Goal: Complete application form: Complete application form

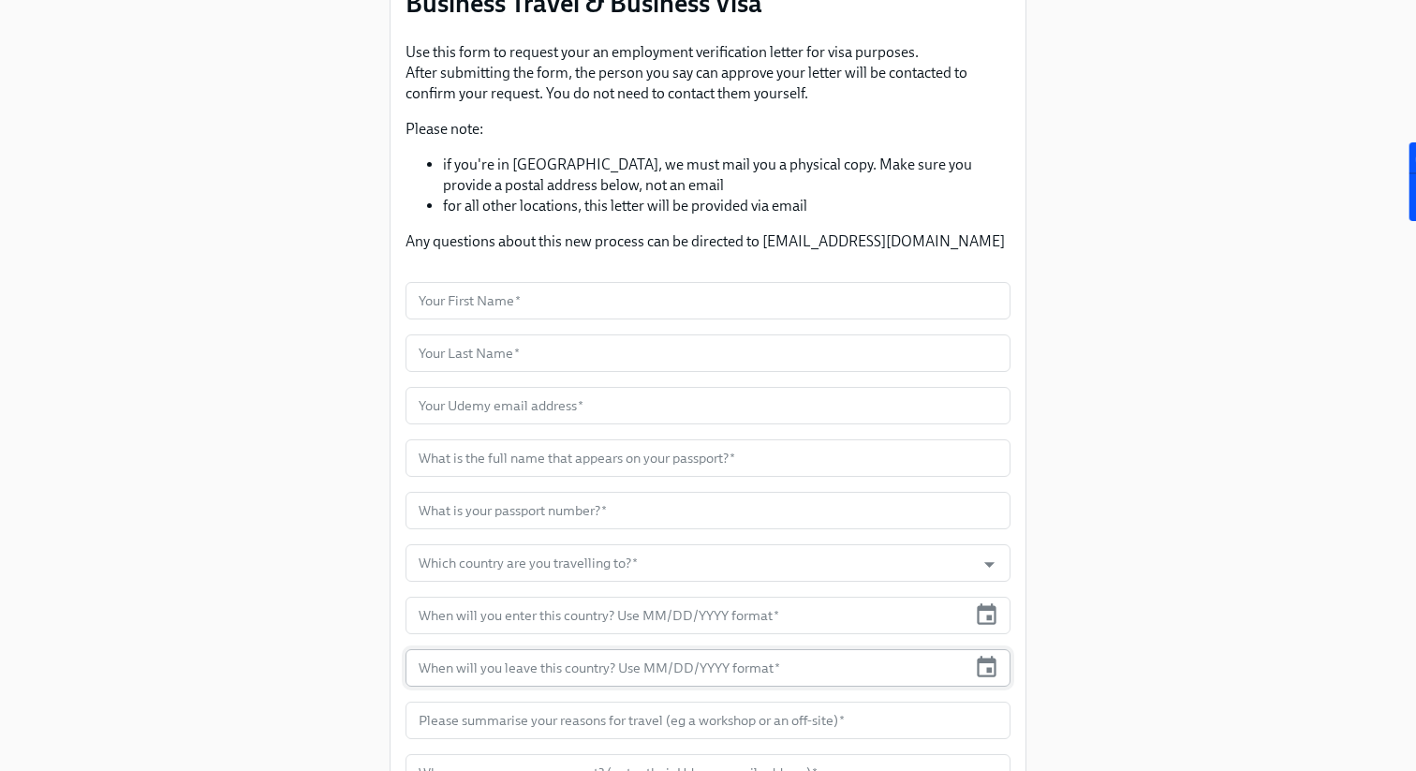
scroll to position [211, 0]
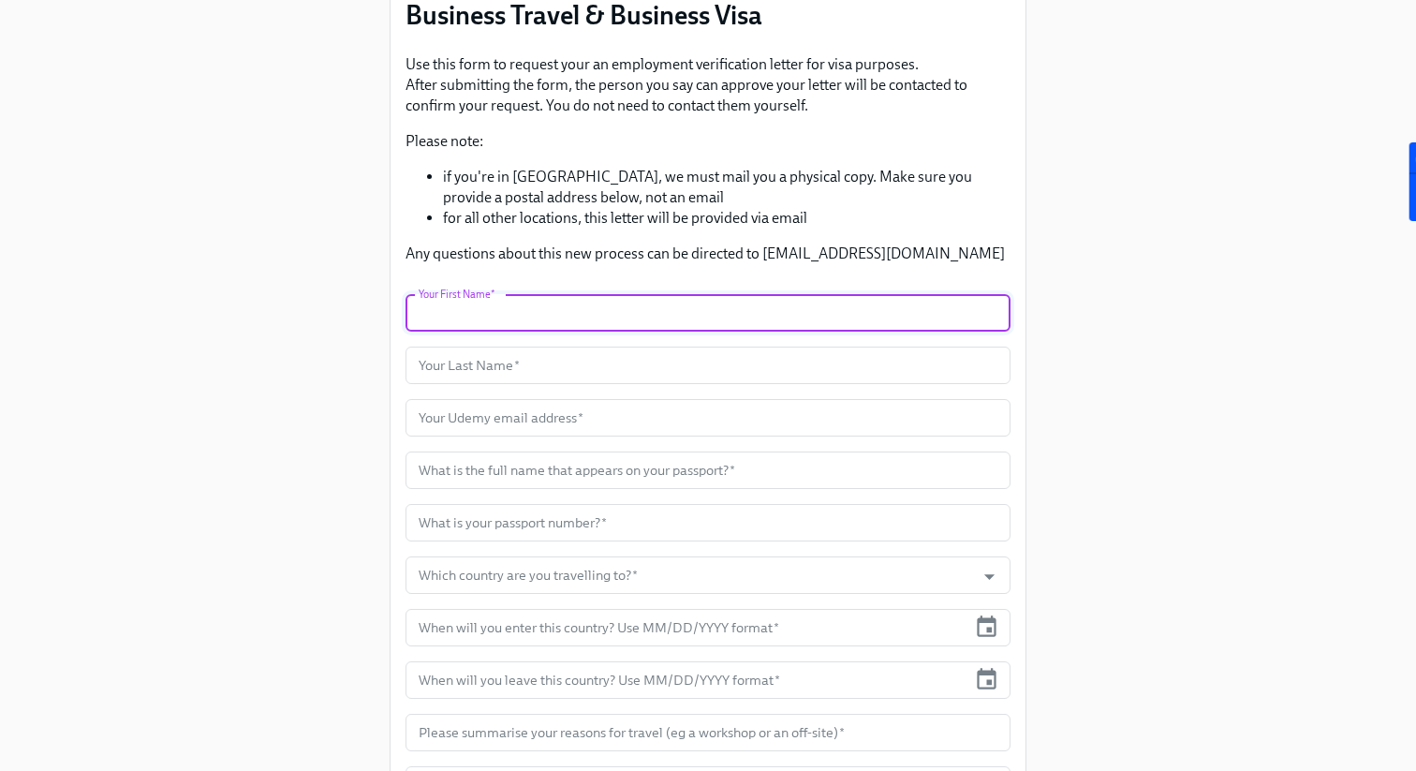
click at [510, 327] on input "text" at bounding box center [707, 312] width 605 height 37
type input "[PERSON_NAME]"
click at [464, 366] on input "text" at bounding box center [707, 364] width 605 height 37
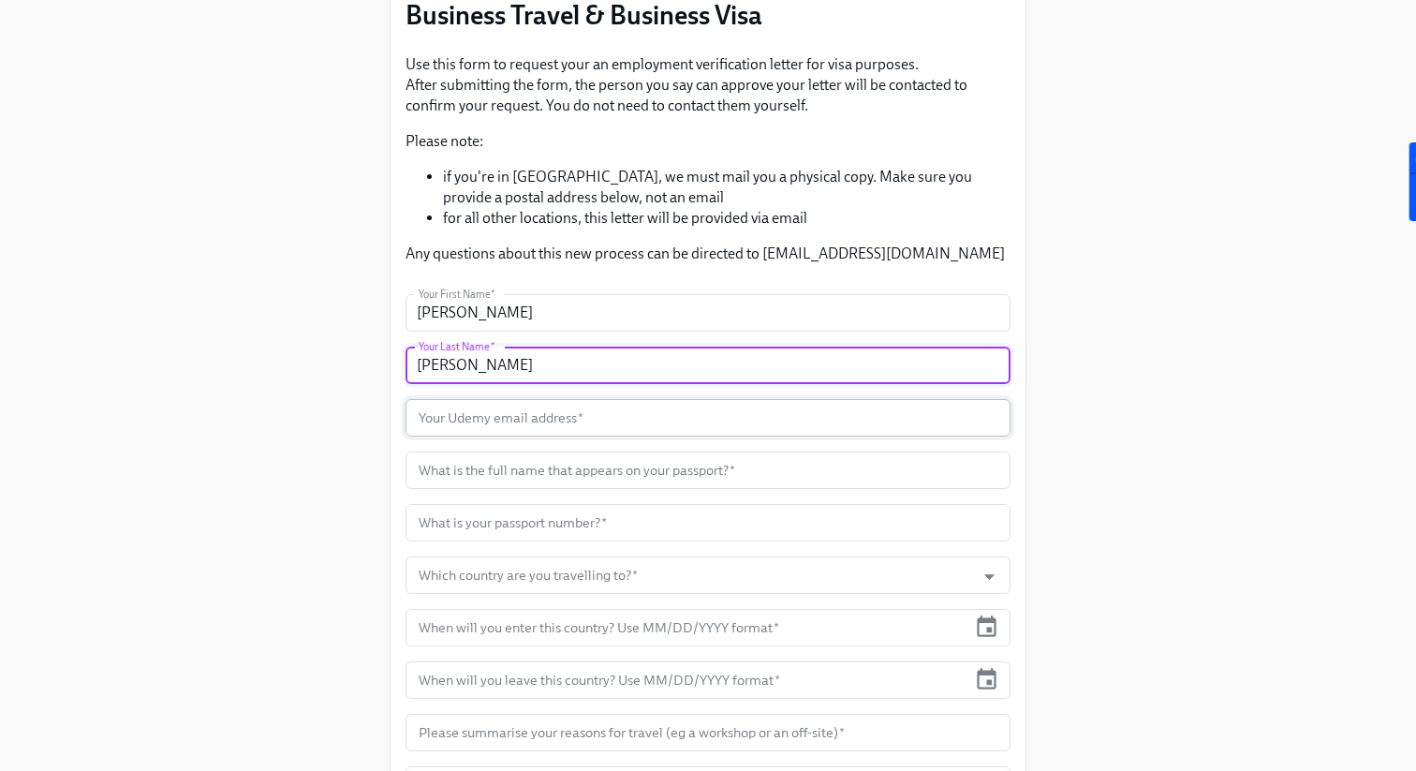
type input "[PERSON_NAME]"
click at [463, 413] on input "text" at bounding box center [707, 417] width 605 height 37
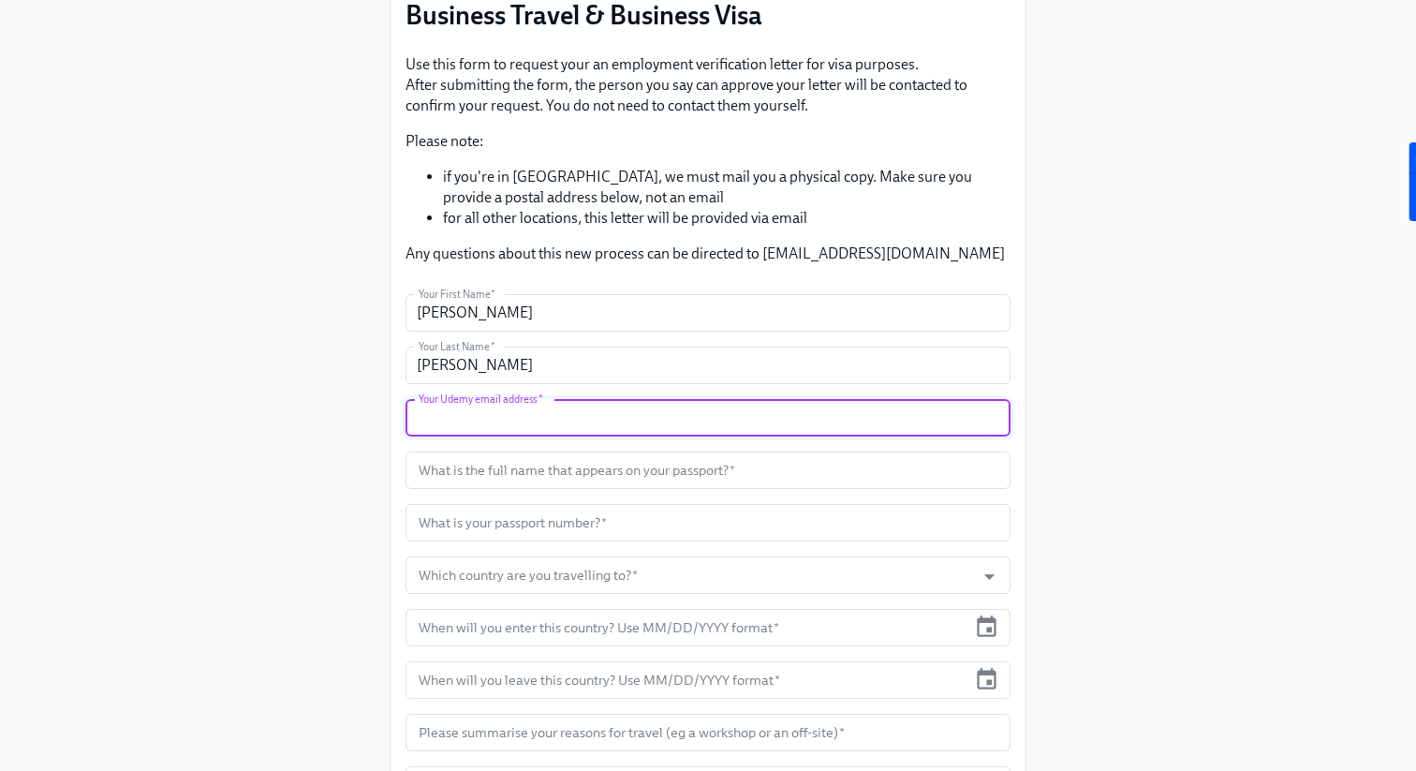
paste input "[PERSON_NAME][EMAIL_ADDRESS][PERSON_NAME][DOMAIN_NAME]"
type input "[PERSON_NAME][EMAIL_ADDRESS][PERSON_NAME][DOMAIN_NAME]"
click at [549, 474] on input "text" at bounding box center [707, 469] width 605 height 37
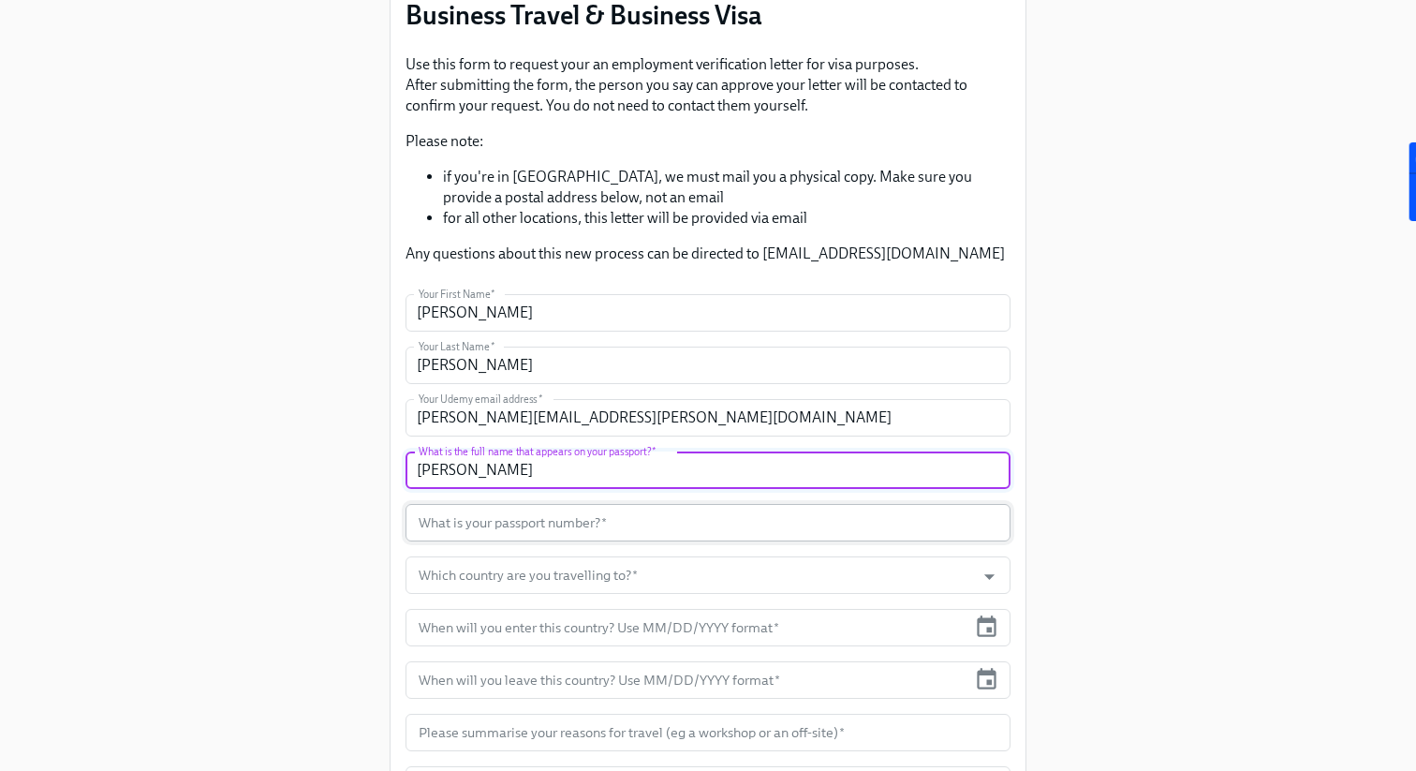
type input "[PERSON_NAME]"
click at [503, 525] on input "text" at bounding box center [707, 522] width 605 height 37
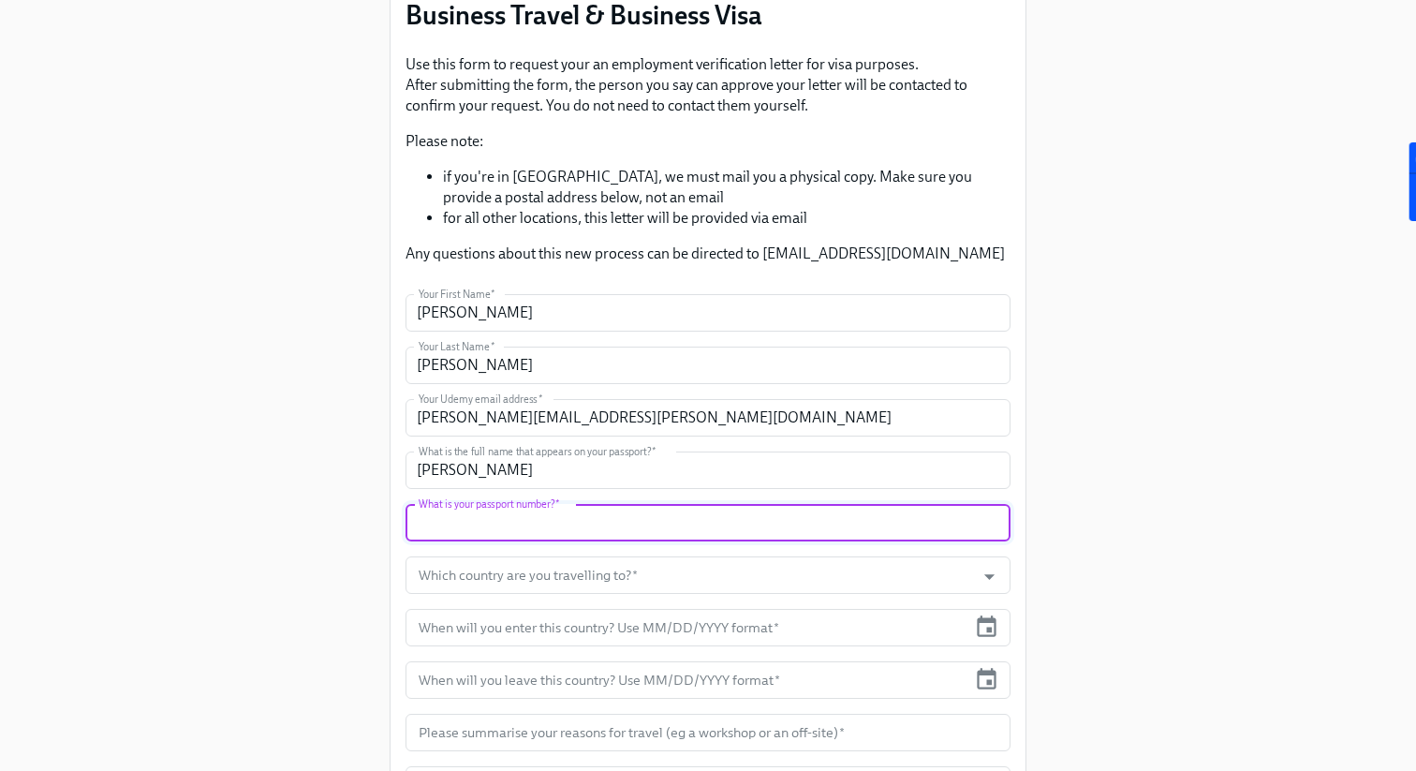
type input "s"
type input "S4908361"
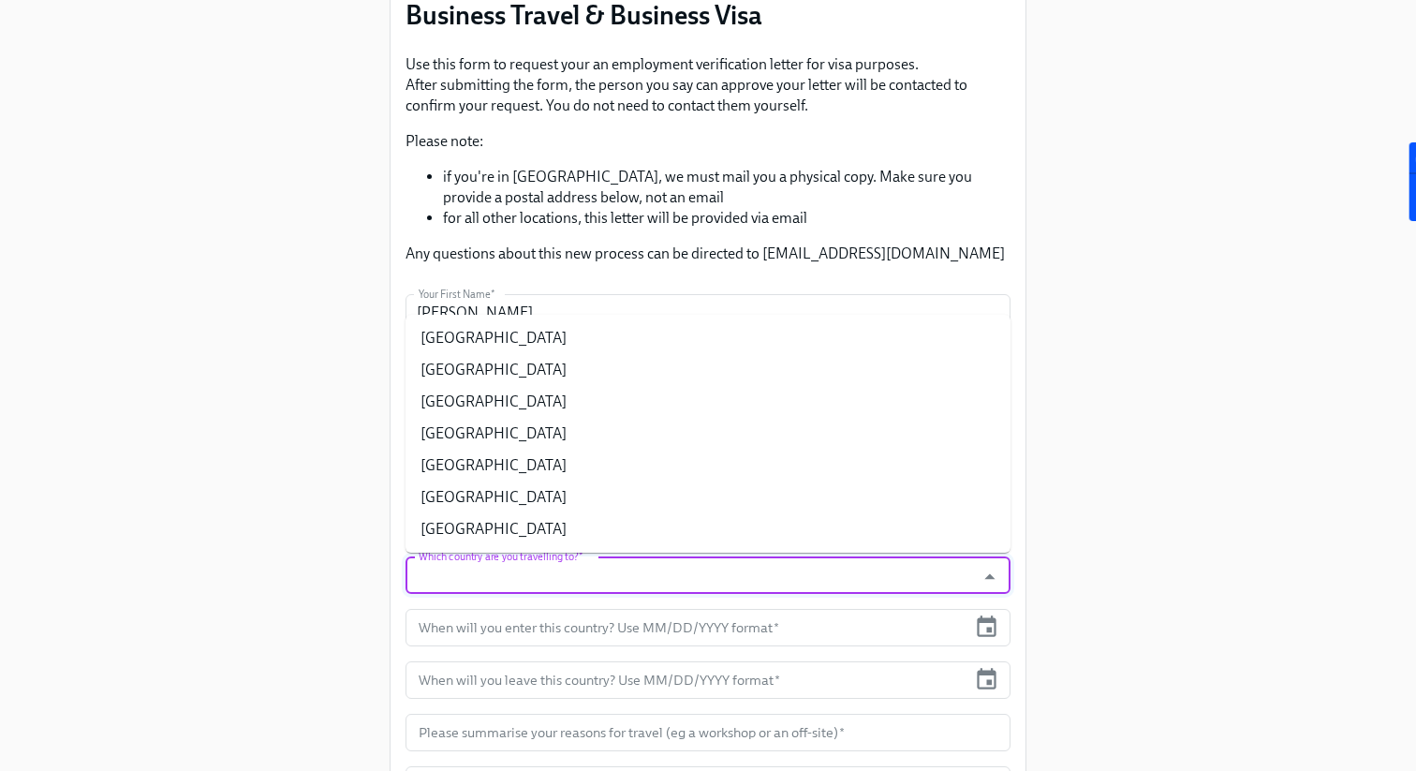
click at [530, 587] on input "Which country are you travelling to?   *" at bounding box center [690, 574] width 551 height 37
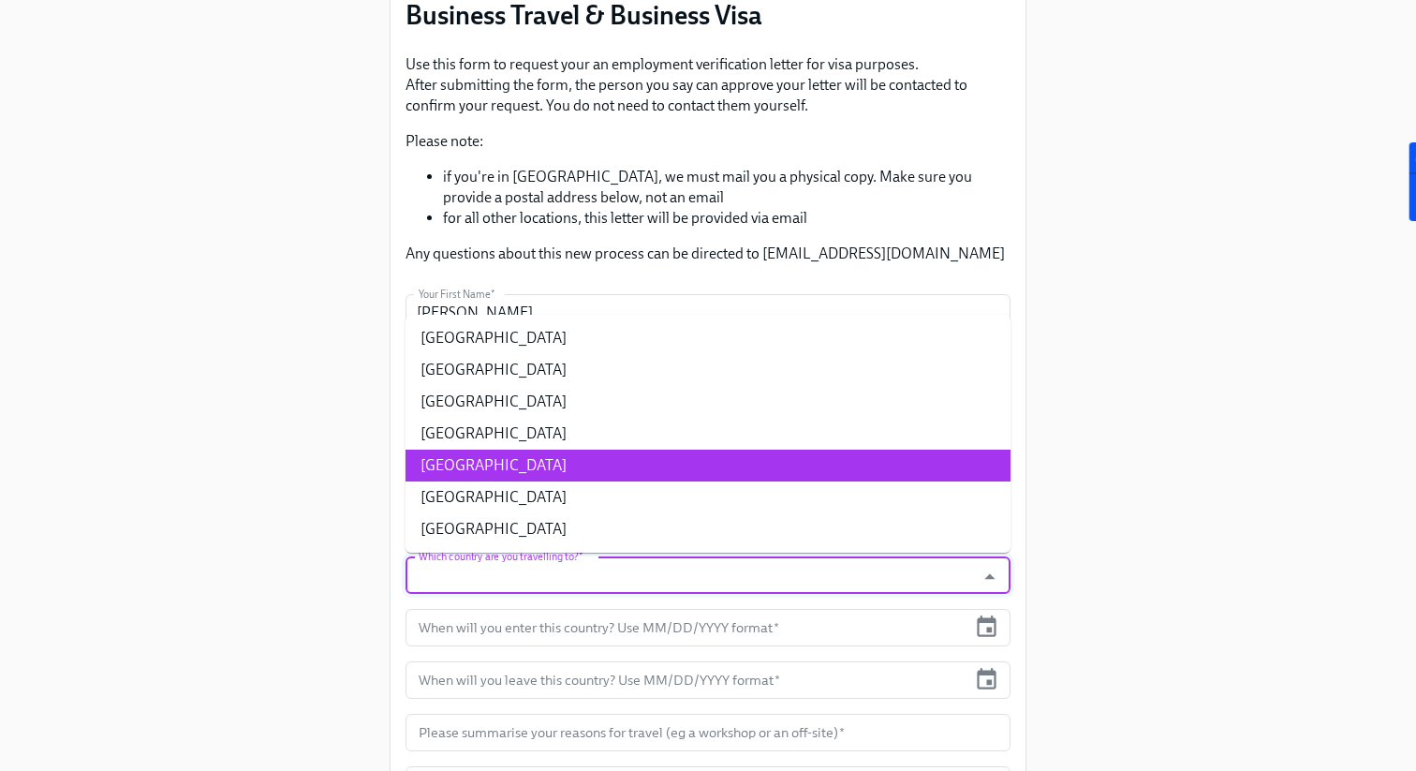
click at [540, 466] on li "[GEOGRAPHIC_DATA]" at bounding box center [707, 465] width 605 height 32
type input "[GEOGRAPHIC_DATA]"
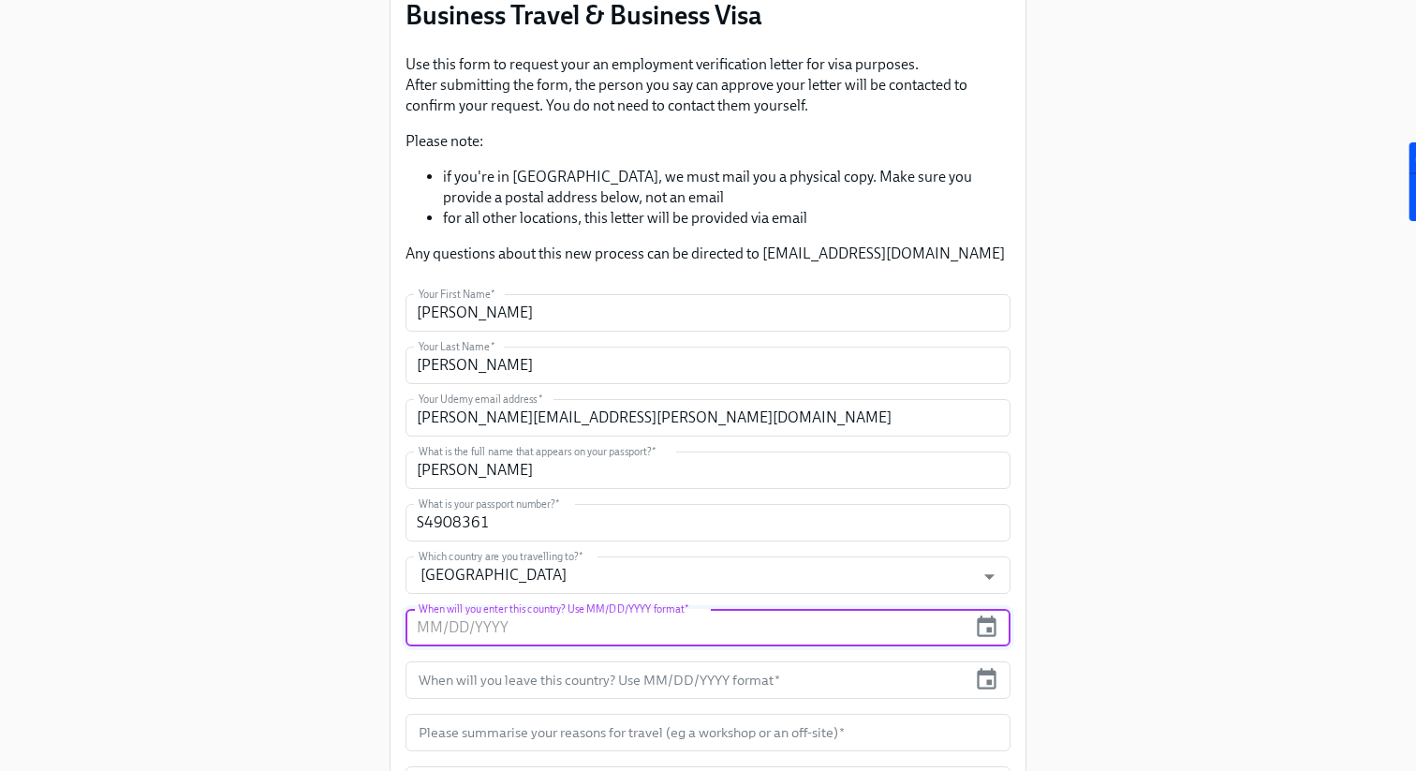
click at [545, 625] on input "text" at bounding box center [685, 627] width 561 height 37
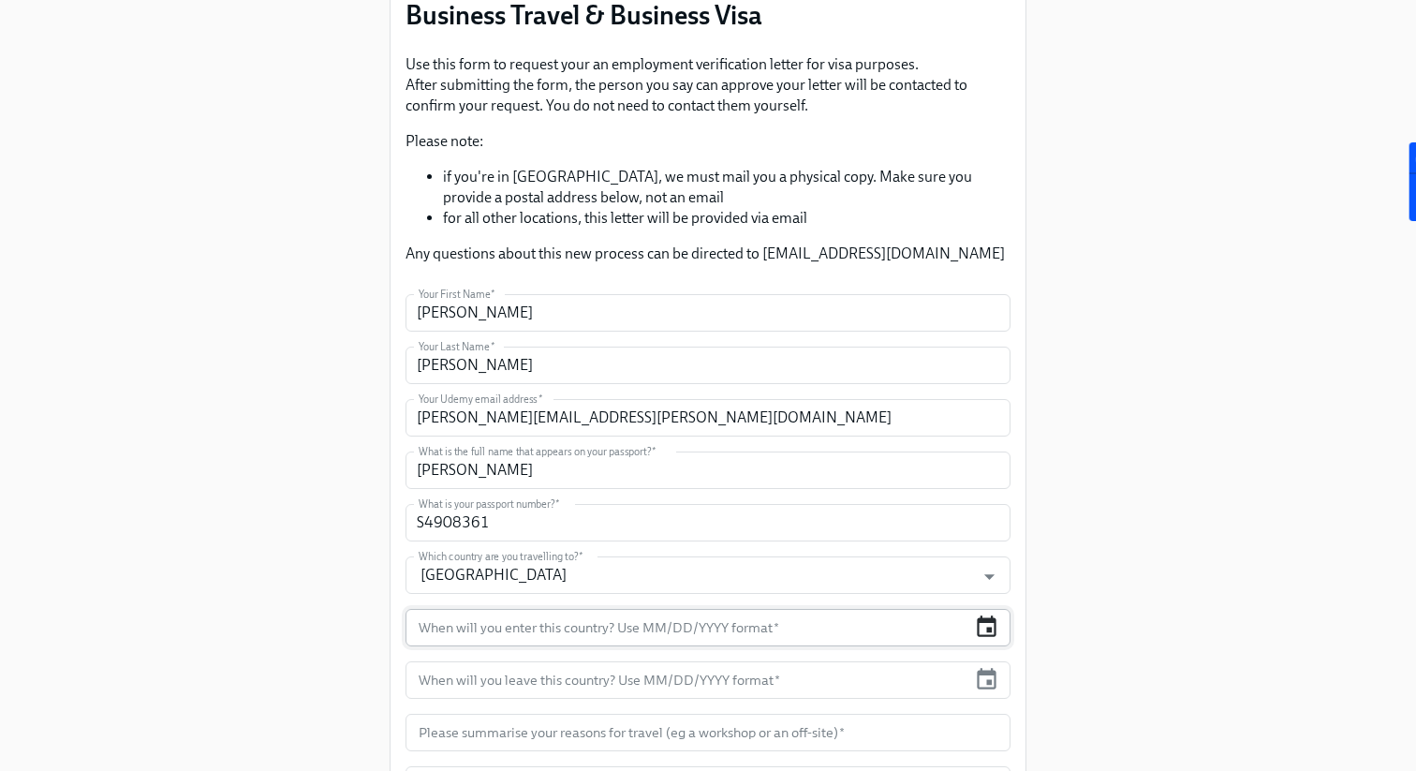
click at [982, 629] on icon "button" at bounding box center [986, 626] width 25 height 25
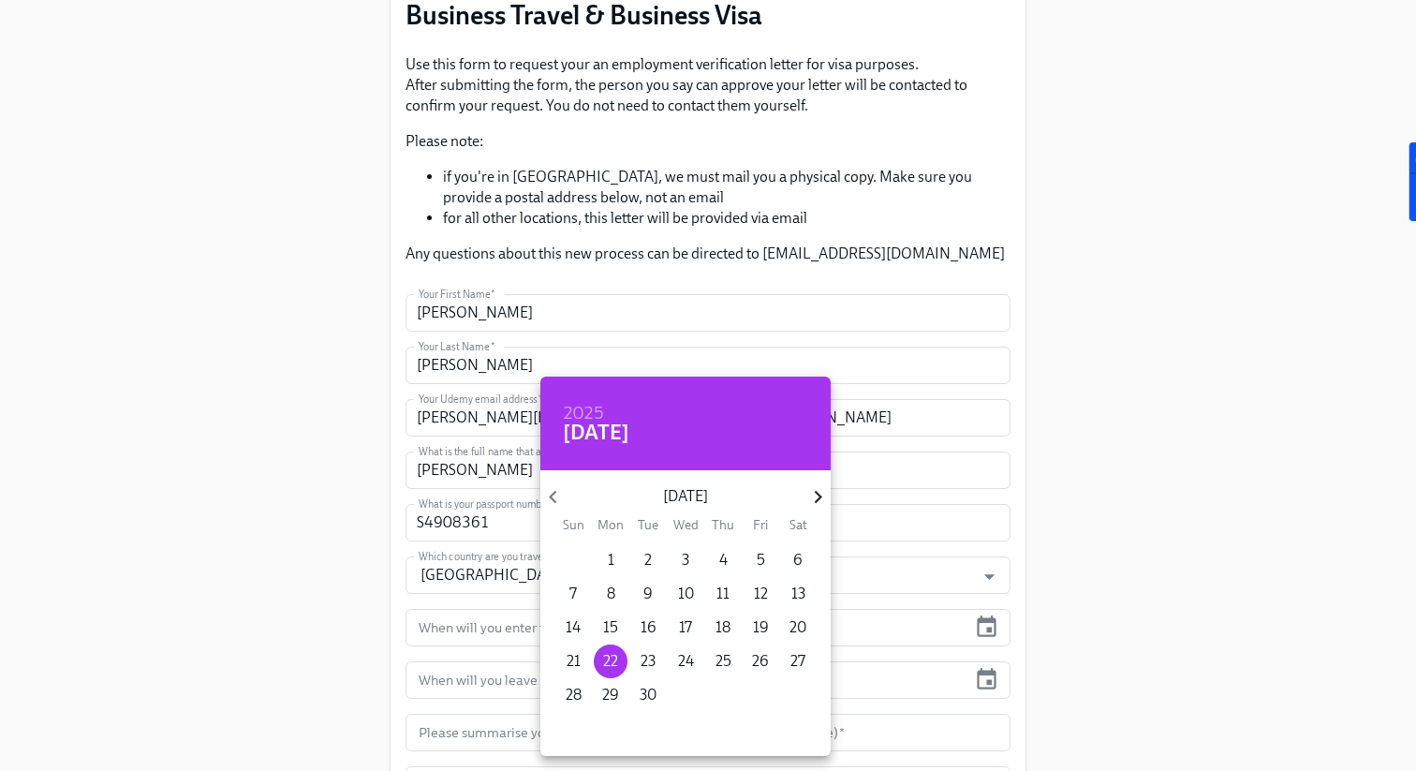
click at [815, 503] on icon "button" at bounding box center [817, 496] width 25 height 25
click at [581, 697] on span "25" at bounding box center [573, 694] width 34 height 21
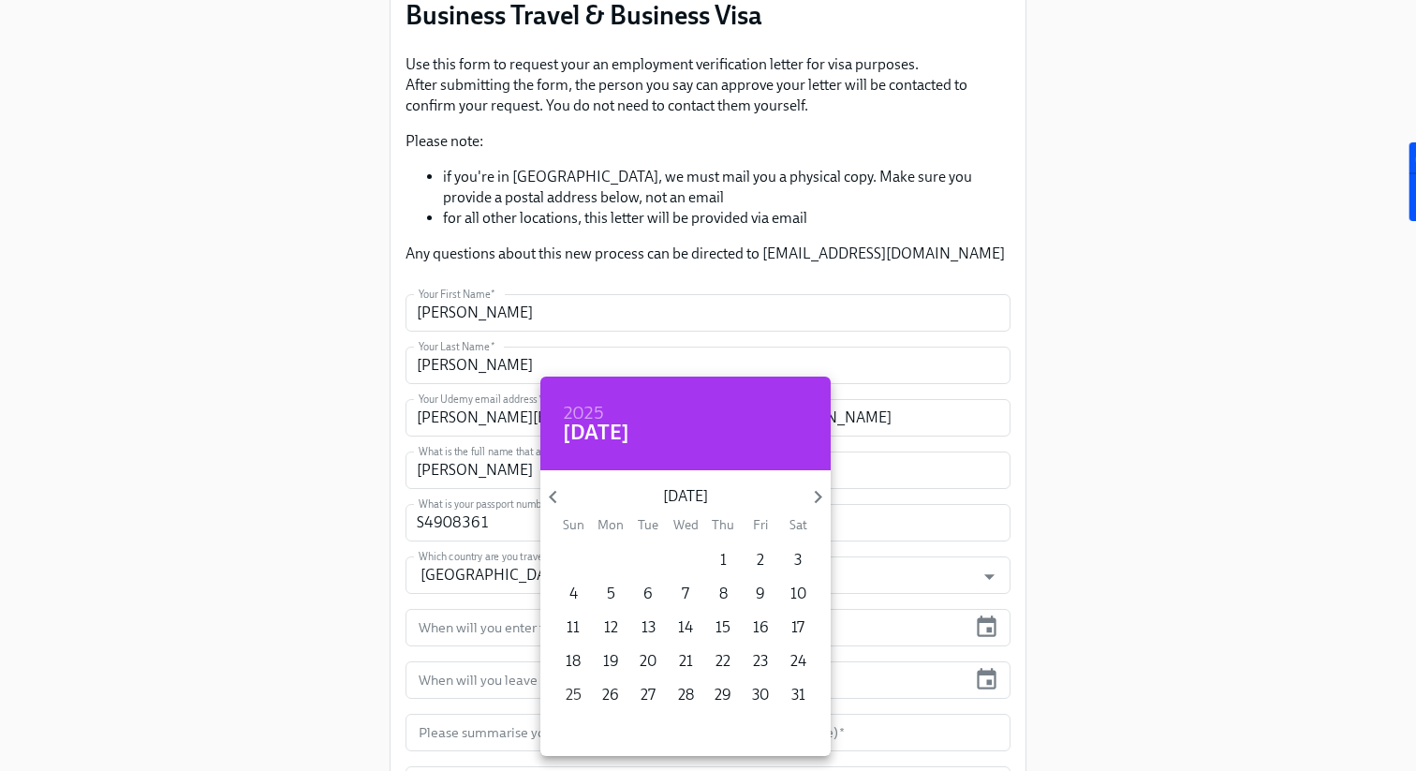
type input "[DATE]"
click at [469, 683] on div at bounding box center [708, 385] width 1416 height 771
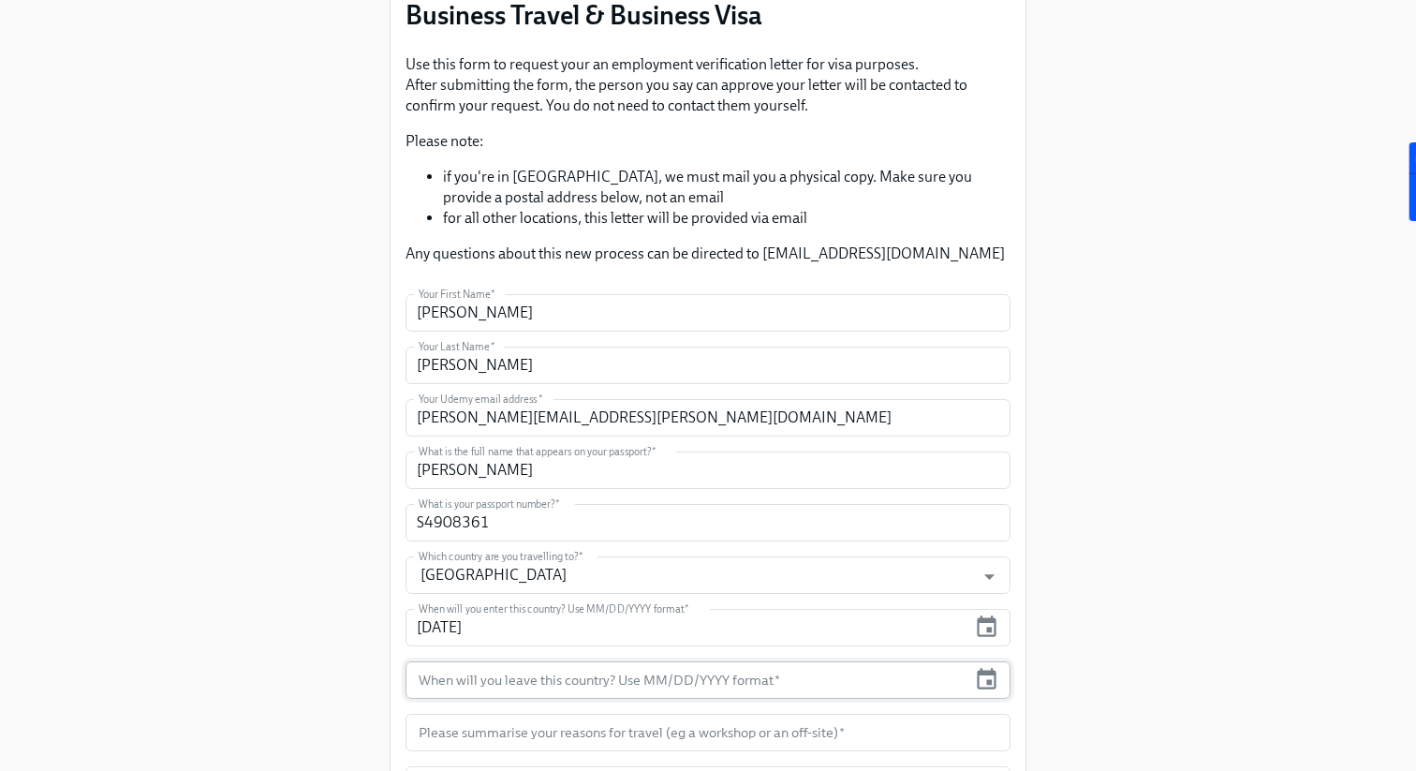
click at [499, 677] on input "text" at bounding box center [685, 679] width 561 height 37
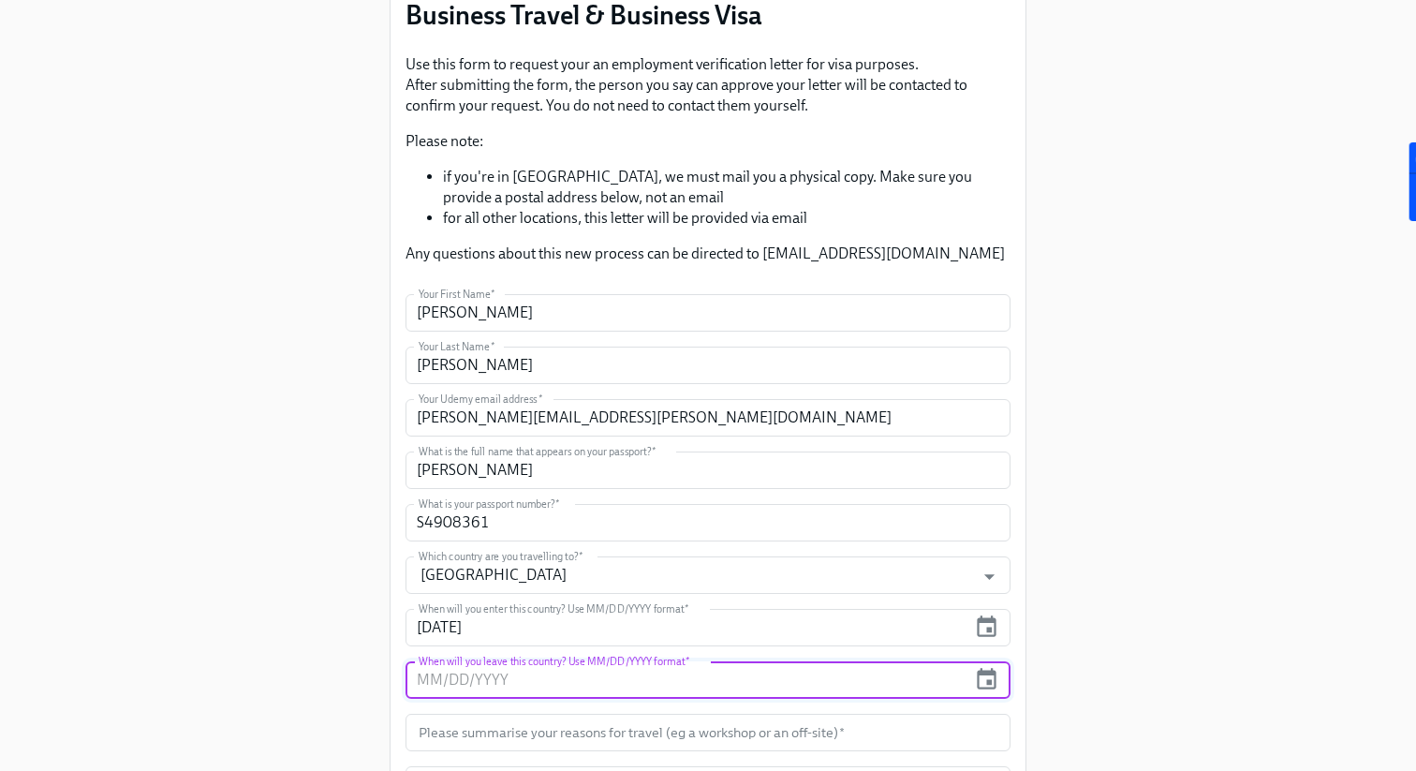
click at [428, 678] on input "text" at bounding box center [685, 679] width 561 height 37
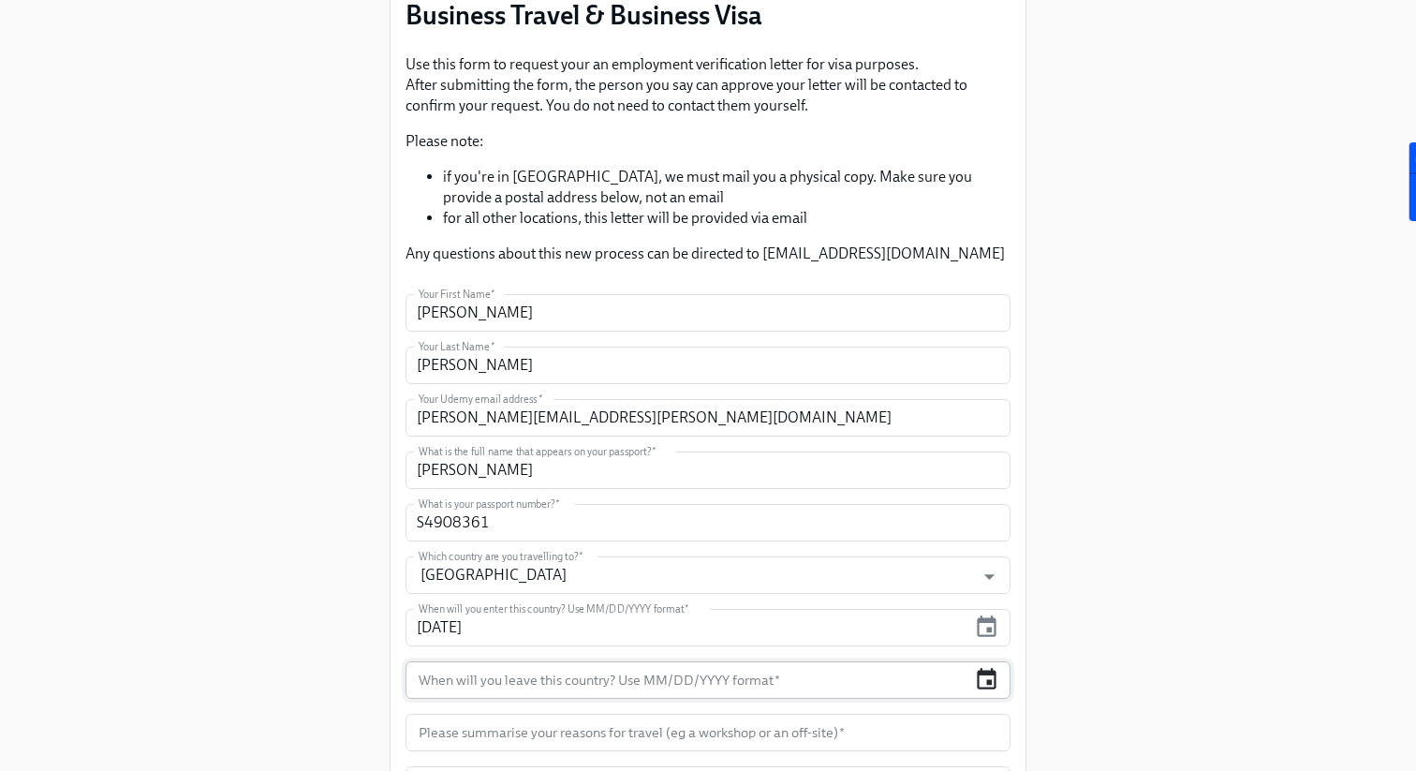
click at [983, 685] on icon "button" at bounding box center [986, 679] width 25 height 25
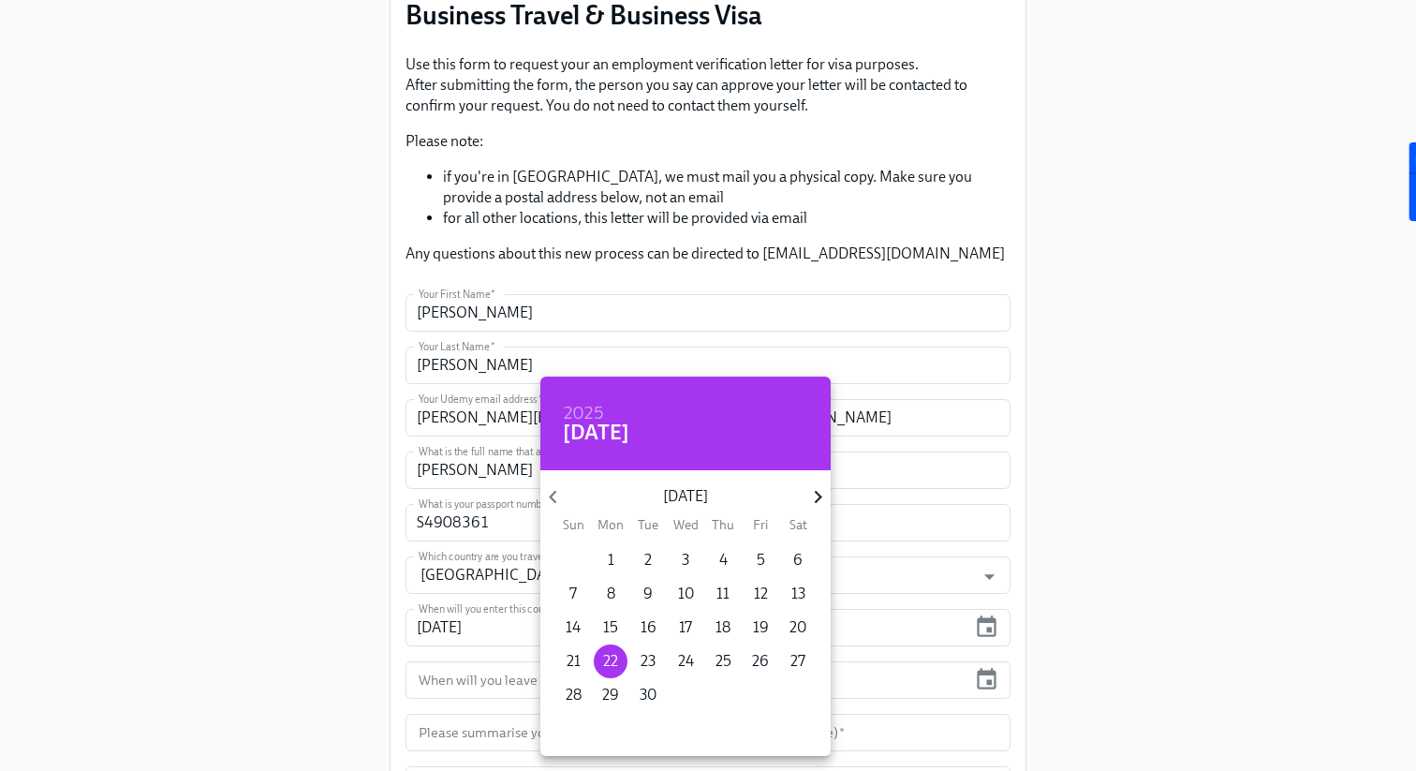
click at [815, 498] on icon "button" at bounding box center [817, 496] width 25 height 25
click at [816, 493] on icon "button" at bounding box center [817, 497] width 7 height 13
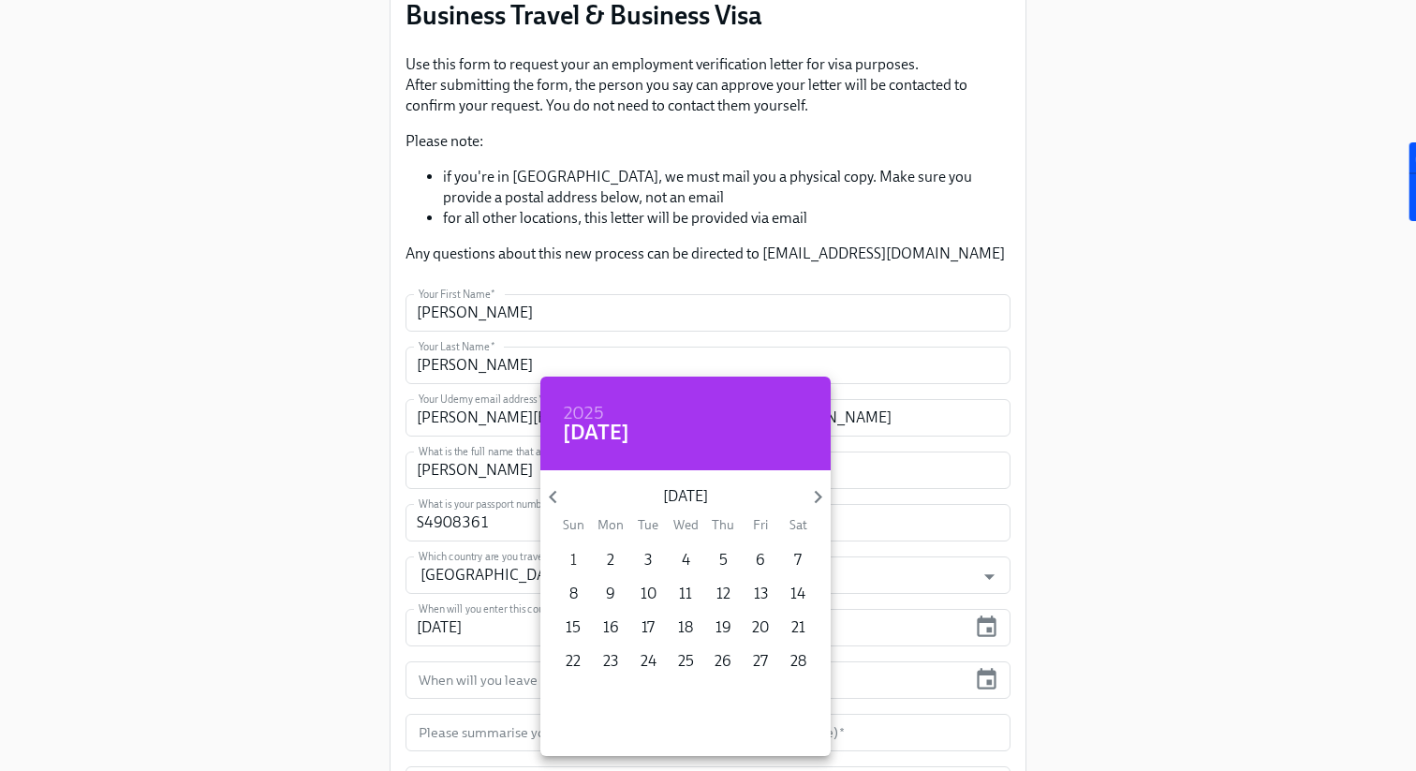
click at [575, 556] on p "1" at bounding box center [573, 560] width 7 height 21
type input "[DATE]"
click at [362, 687] on div at bounding box center [708, 385] width 1416 height 771
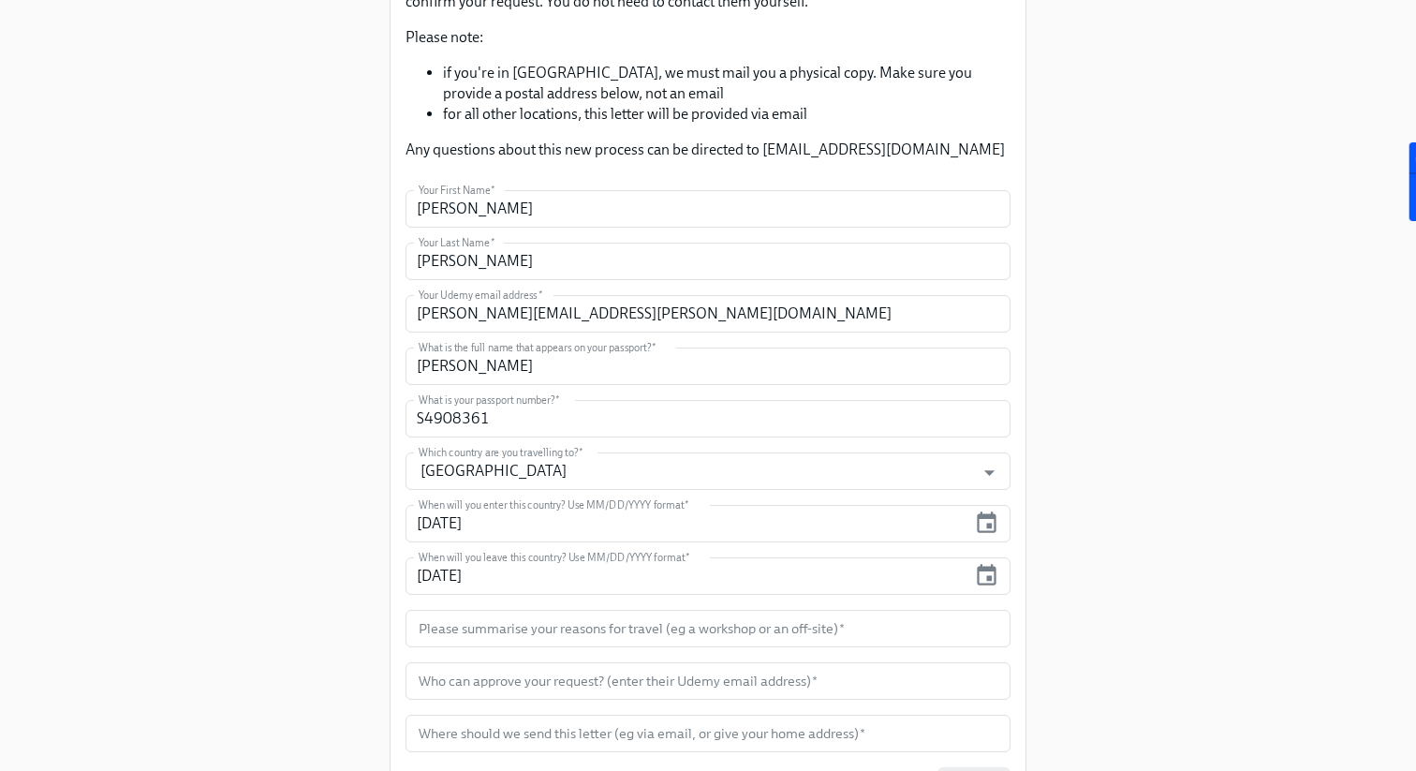
scroll to position [372, 0]
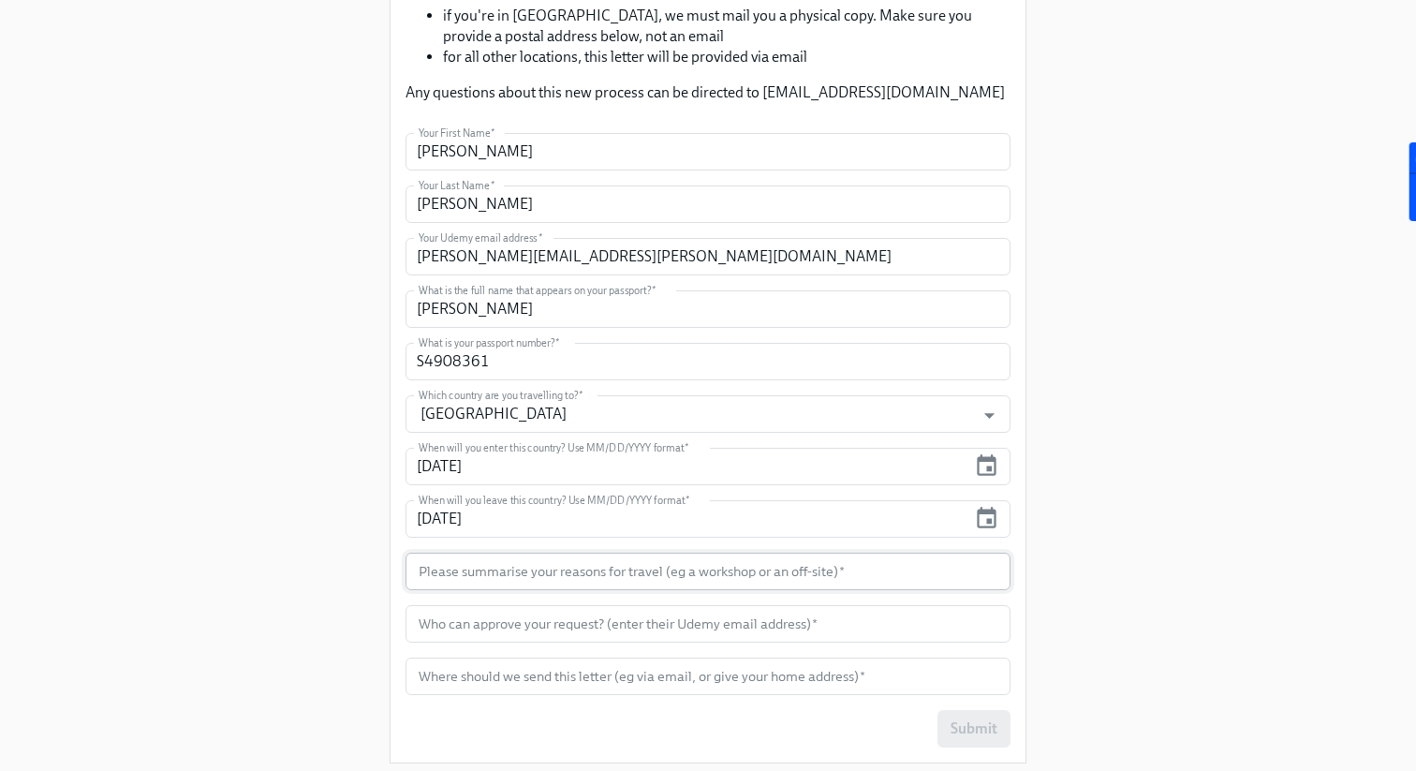
click at [553, 571] on input "text" at bounding box center [707, 570] width 605 height 37
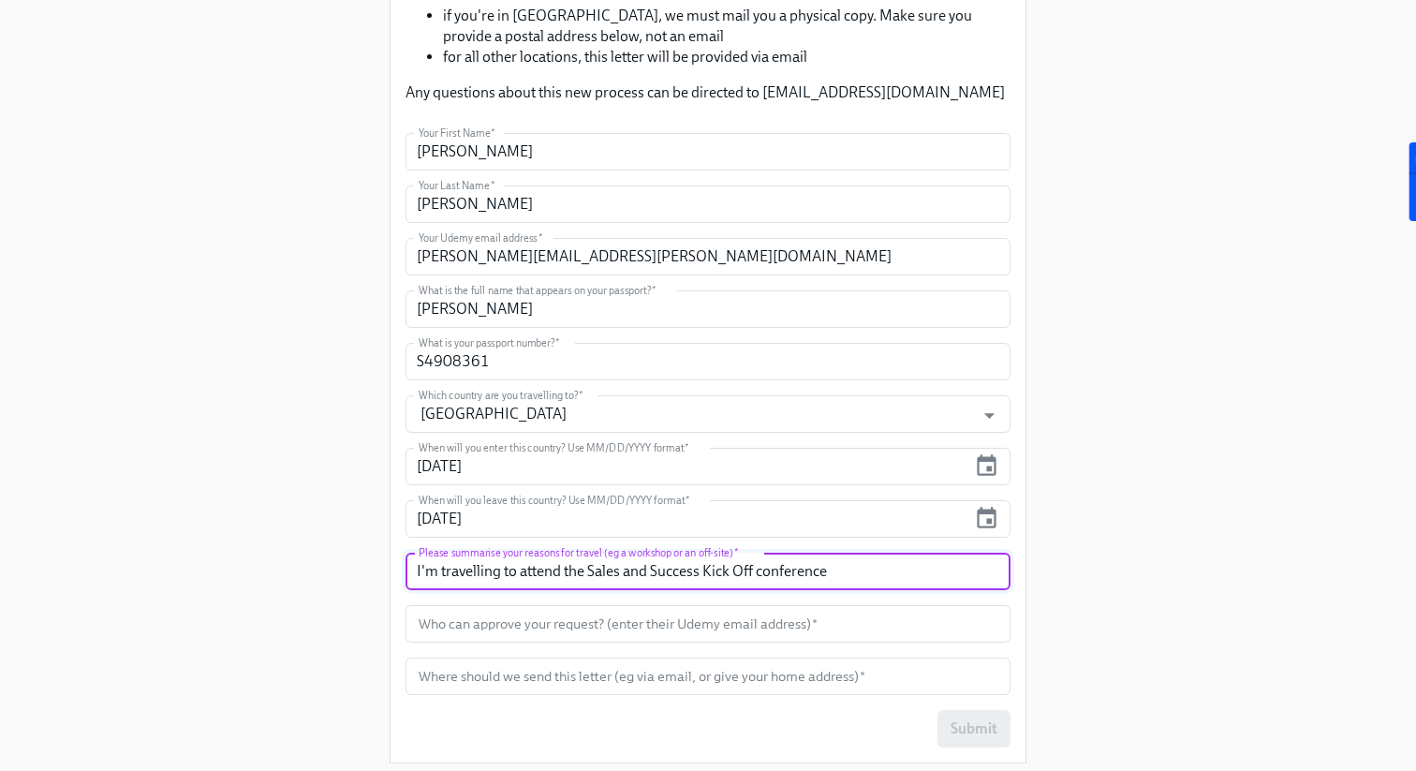
click at [756, 573] on input "I'm travelling to attend the Sales and Success Kick Off conference" at bounding box center [707, 570] width 605 height 37
click at [939, 576] on input "I'm travelling to attend the Sales and Success Kick Off business conference" at bounding box center [707, 570] width 605 height 37
type input "I'm travelling to attend the Sales and Success Kick Off business conference and…"
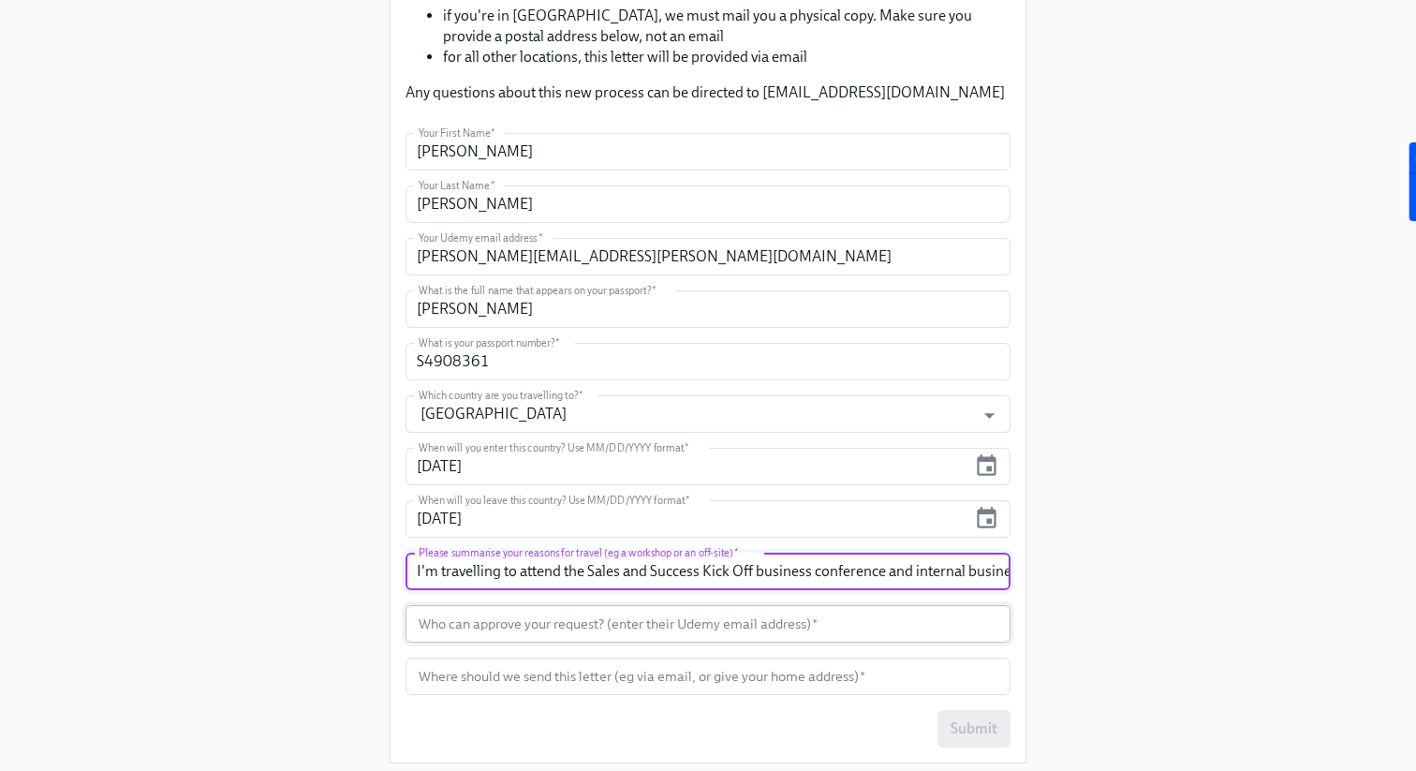
click at [631, 630] on input "text" at bounding box center [707, 623] width 605 height 37
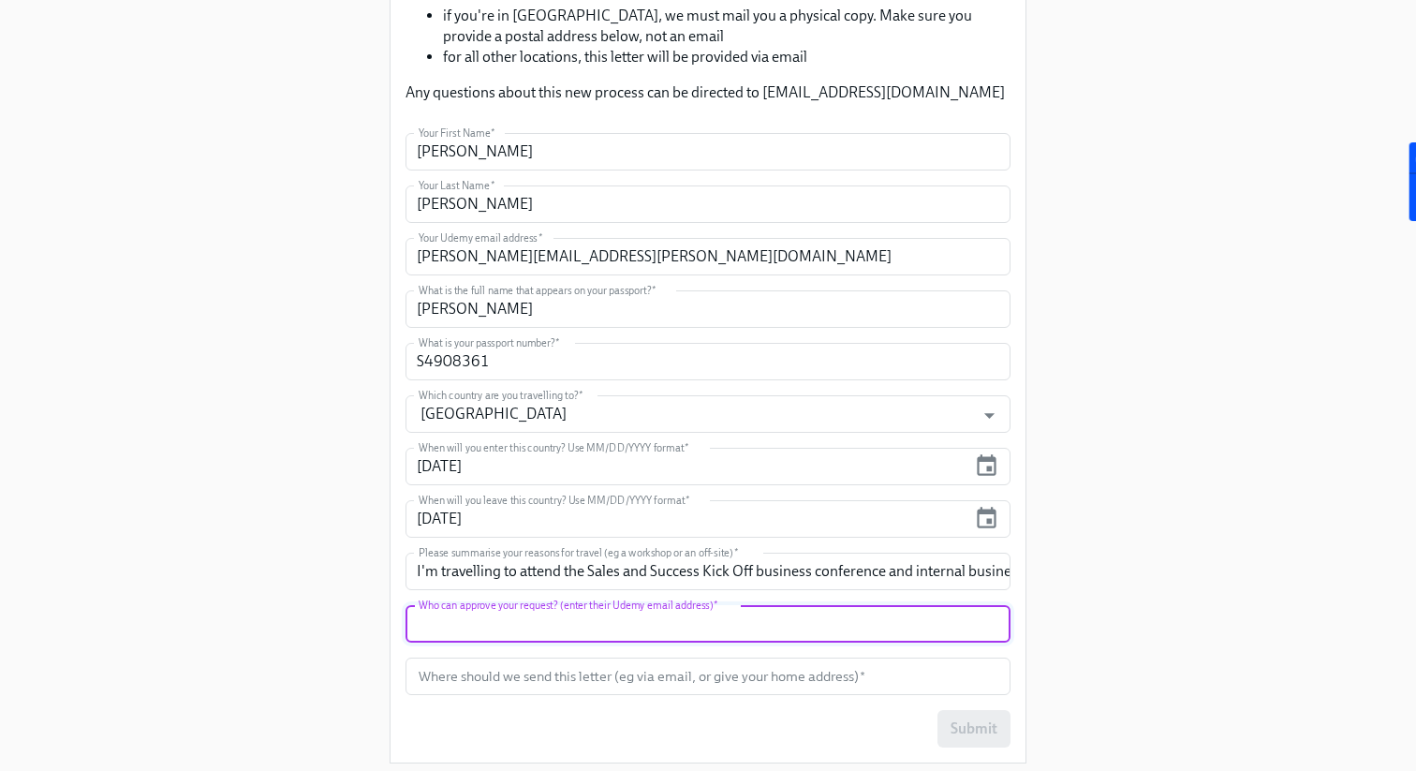
paste input "[PERSON_NAME][EMAIL_ADDRESS][DOMAIN_NAME]"
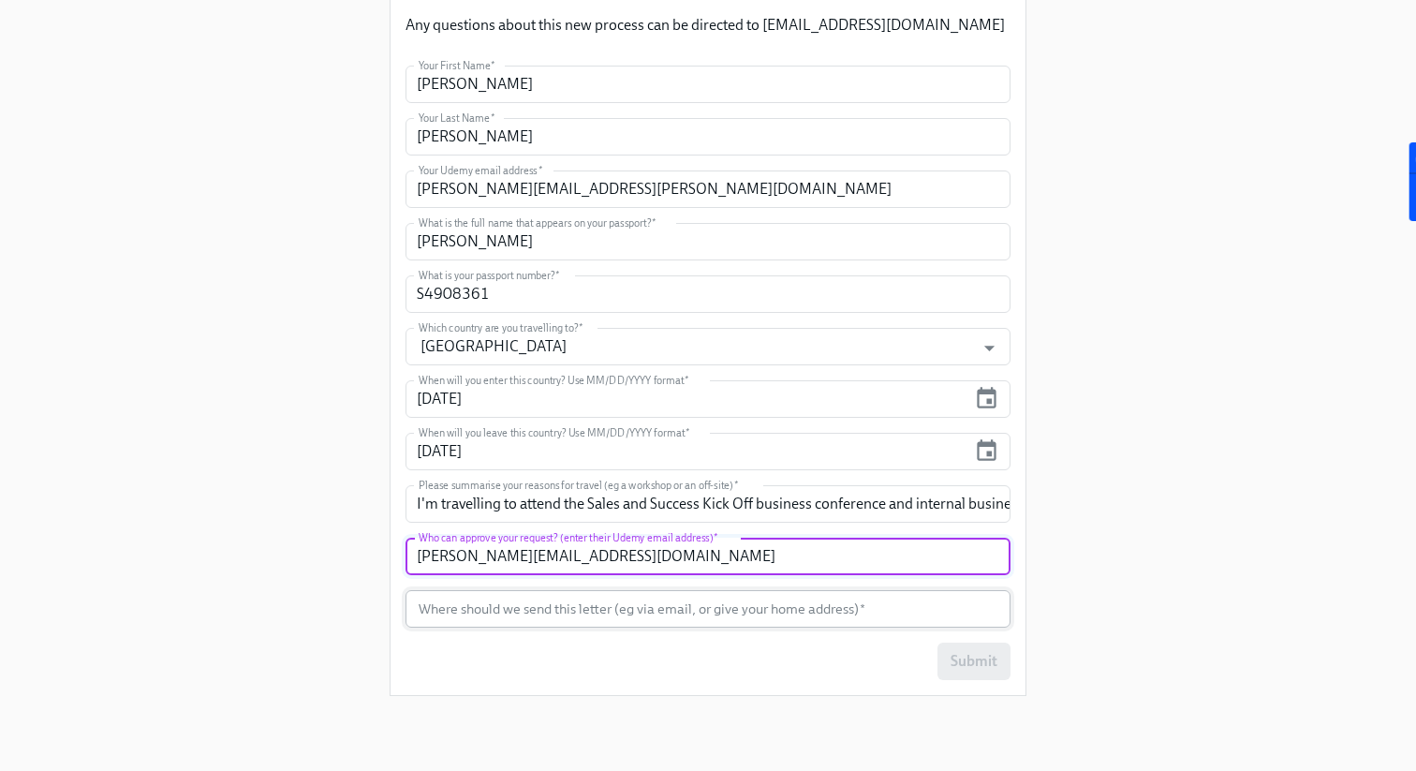
type input "[PERSON_NAME][EMAIL_ADDRESS][DOMAIN_NAME]"
click at [570, 610] on input "text" at bounding box center [707, 608] width 605 height 37
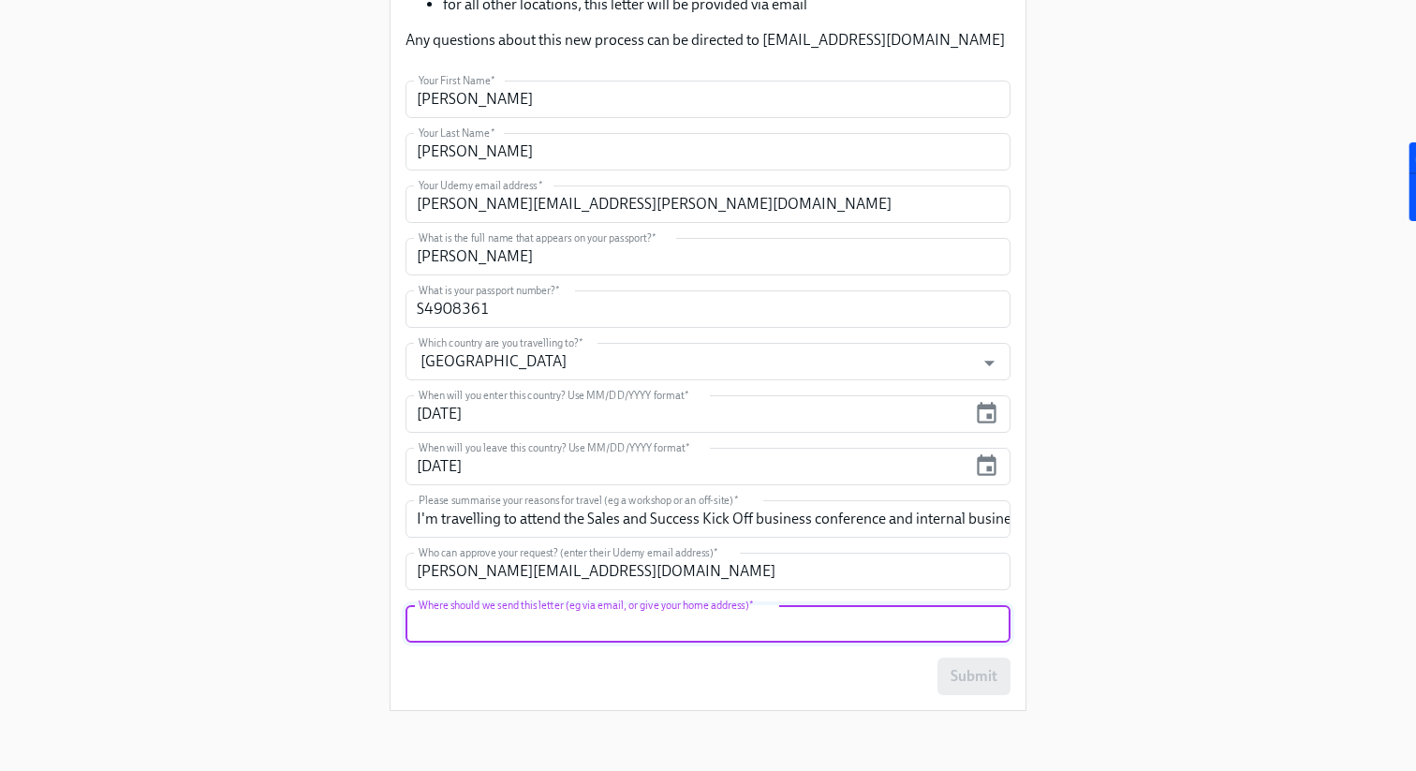
scroll to position [424, 0]
paste input "[PERSON_NAME][EMAIL_ADDRESS][PERSON_NAME][DOMAIN_NAME]"
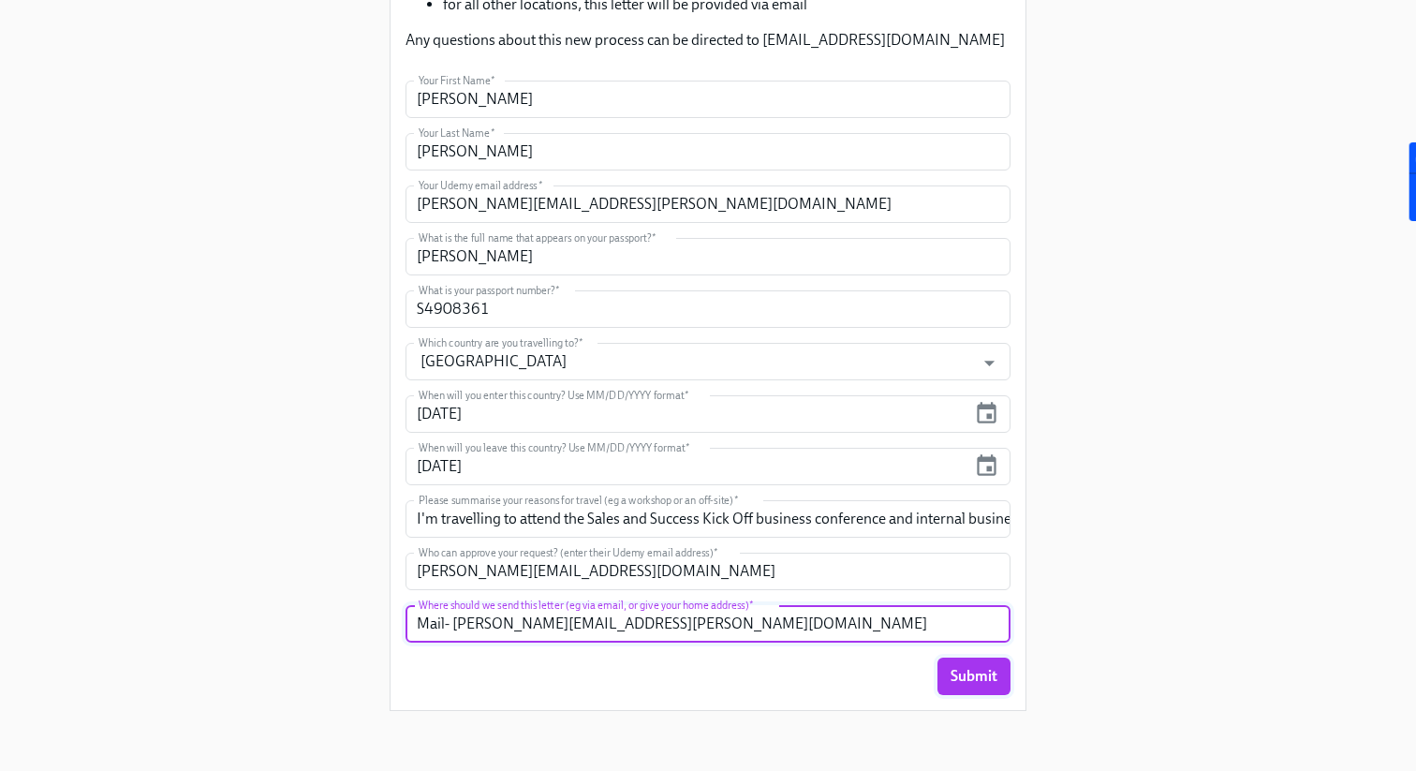
type input "Mail- [PERSON_NAME][EMAIL_ADDRESS][PERSON_NAME][DOMAIN_NAME]"
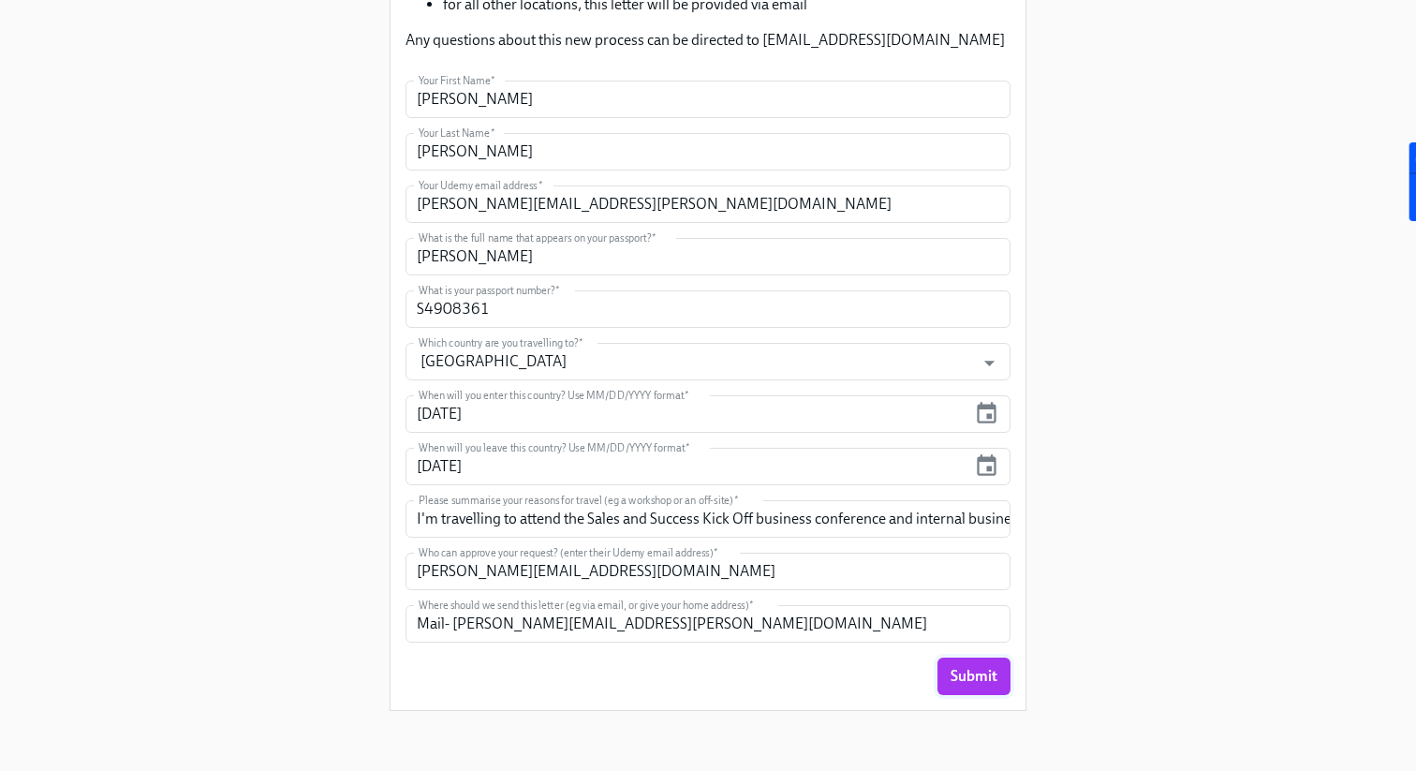
click at [954, 677] on span "Submit" at bounding box center [973, 676] width 47 height 19
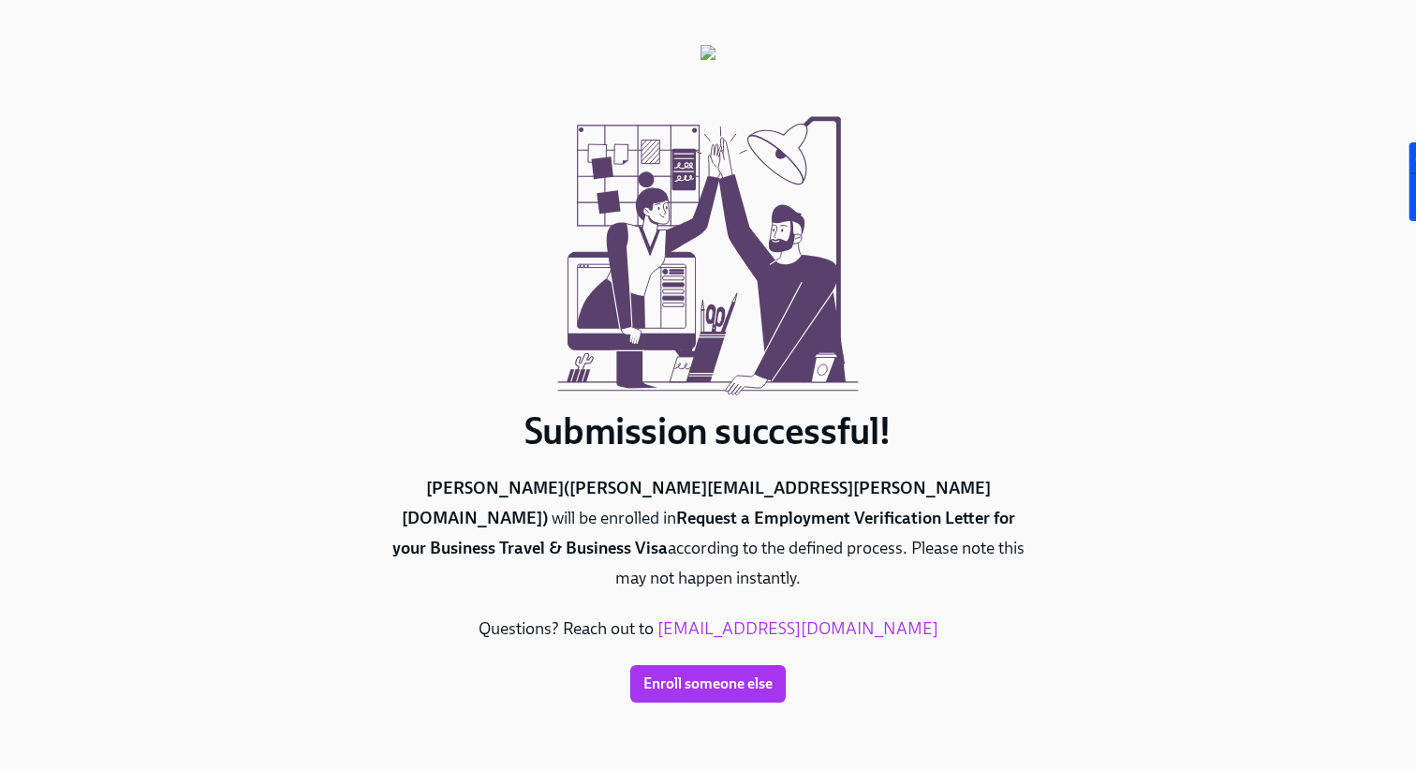
scroll to position [0, 0]
